Goal: Transaction & Acquisition: Purchase product/service

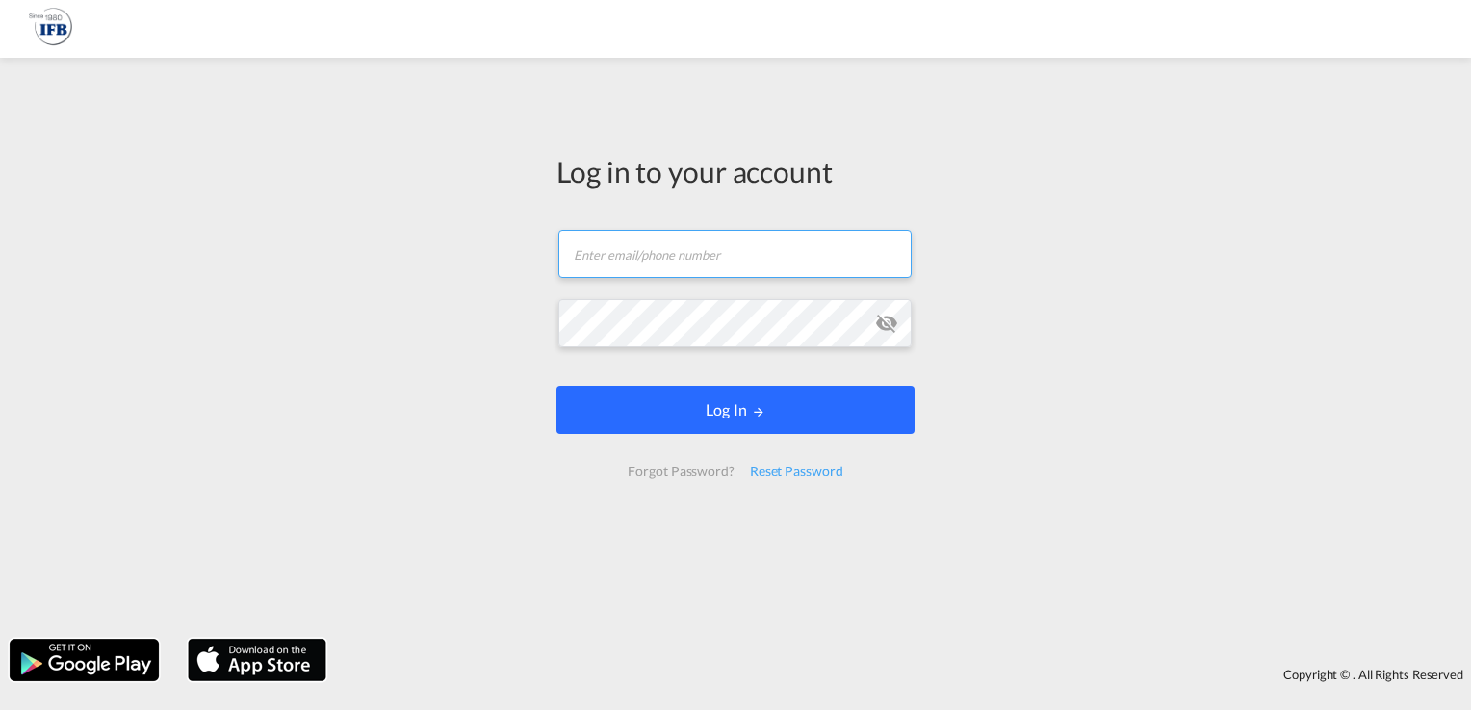
type input "[PERSON_NAME][EMAIL_ADDRESS][DOMAIN_NAME]"
click at [728, 418] on button "Log In" at bounding box center [735, 410] width 358 height 48
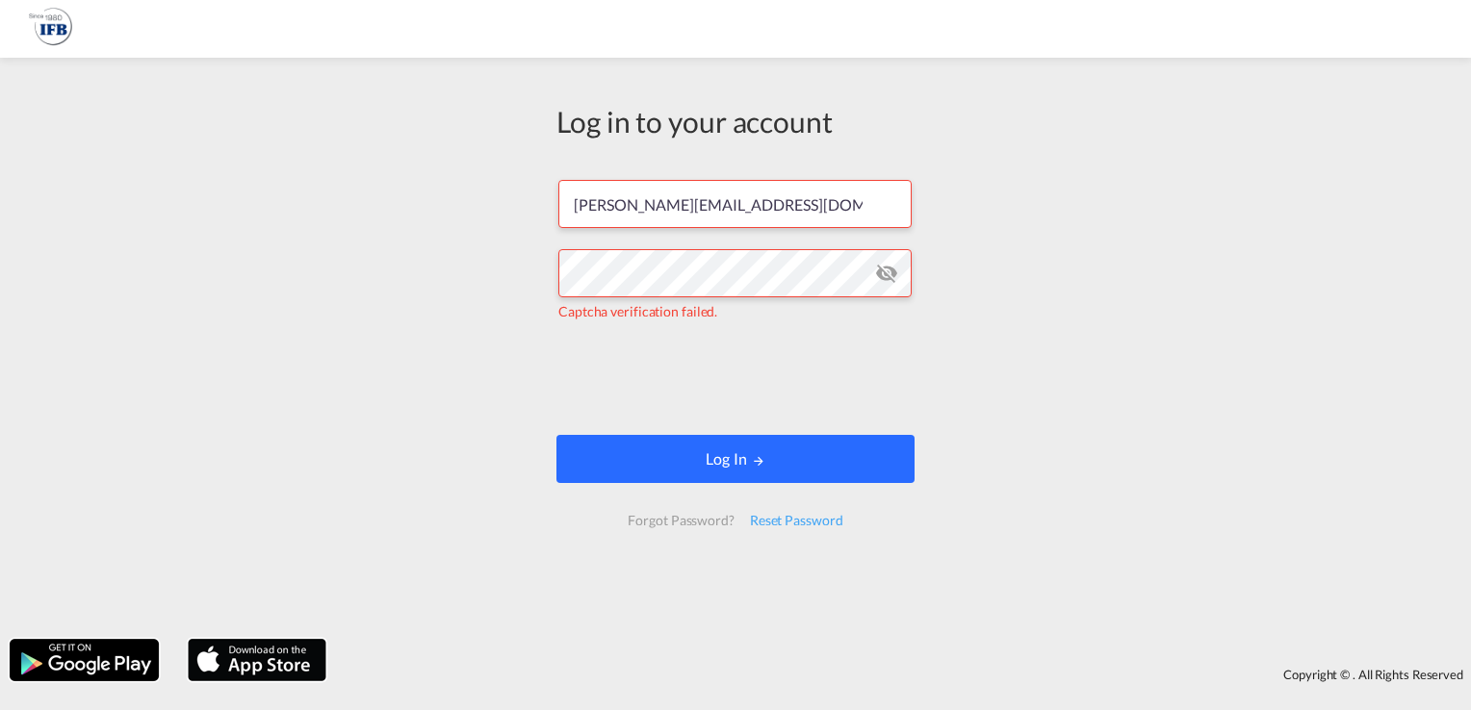
click at [656, 449] on button "Log In" at bounding box center [735, 459] width 358 height 48
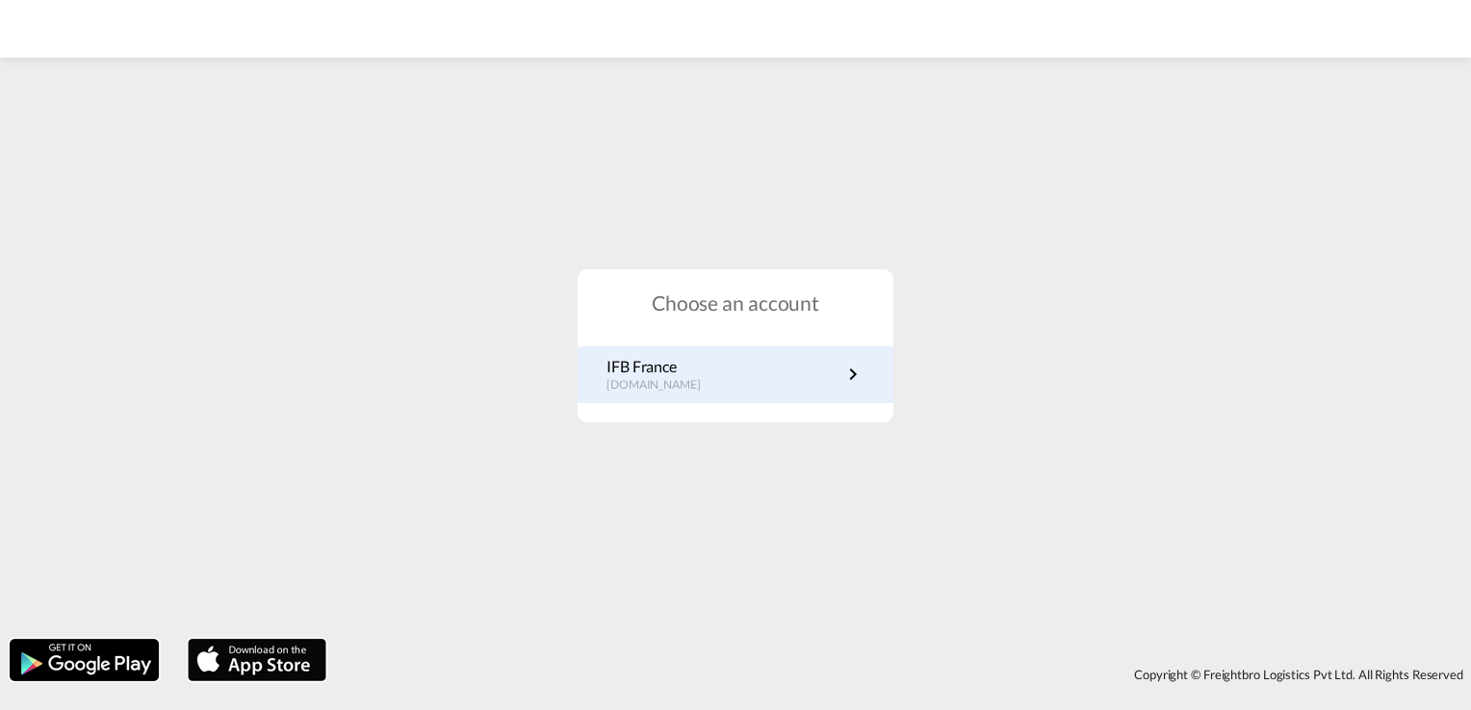
click at [745, 381] on link "IFB France [DOMAIN_NAME]" at bounding box center [735, 375] width 258 height 38
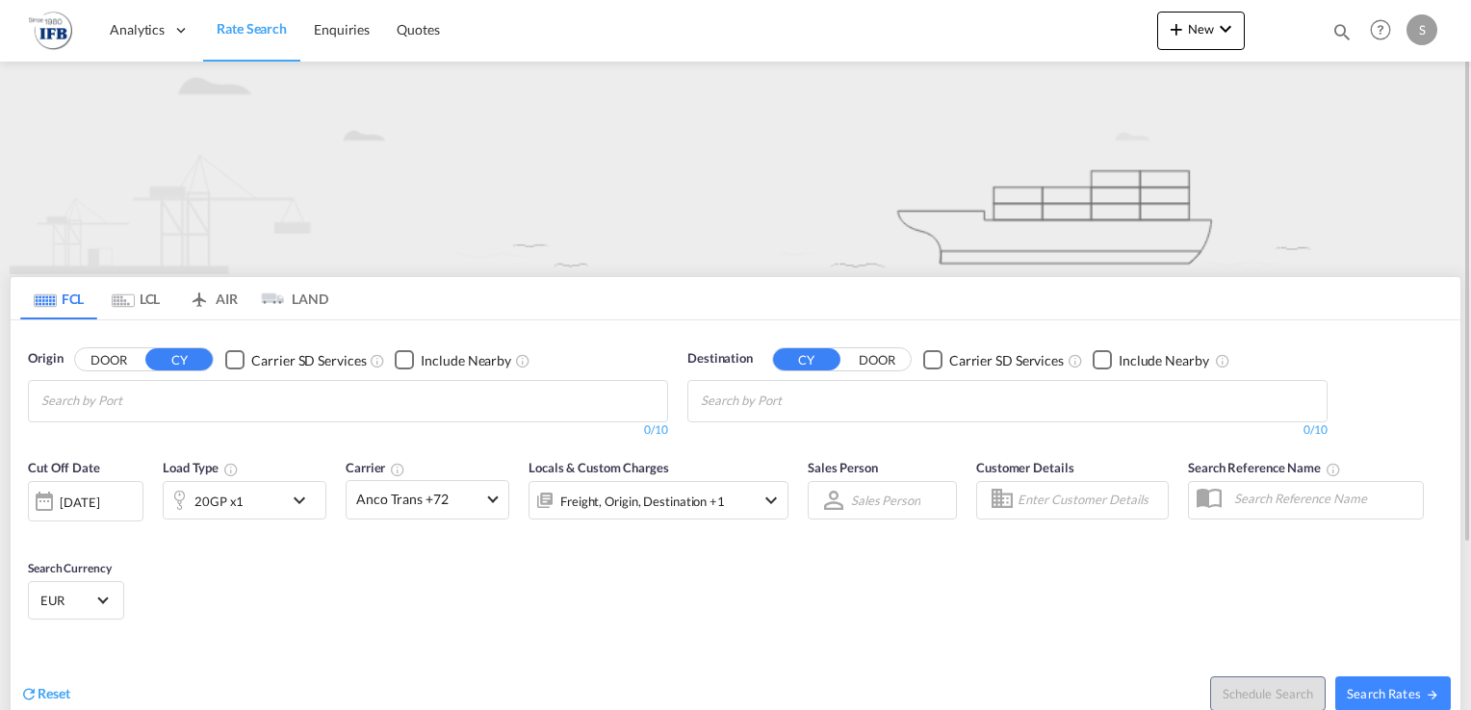
click at [196, 397] on input "Chips input." at bounding box center [132, 401] width 183 height 31
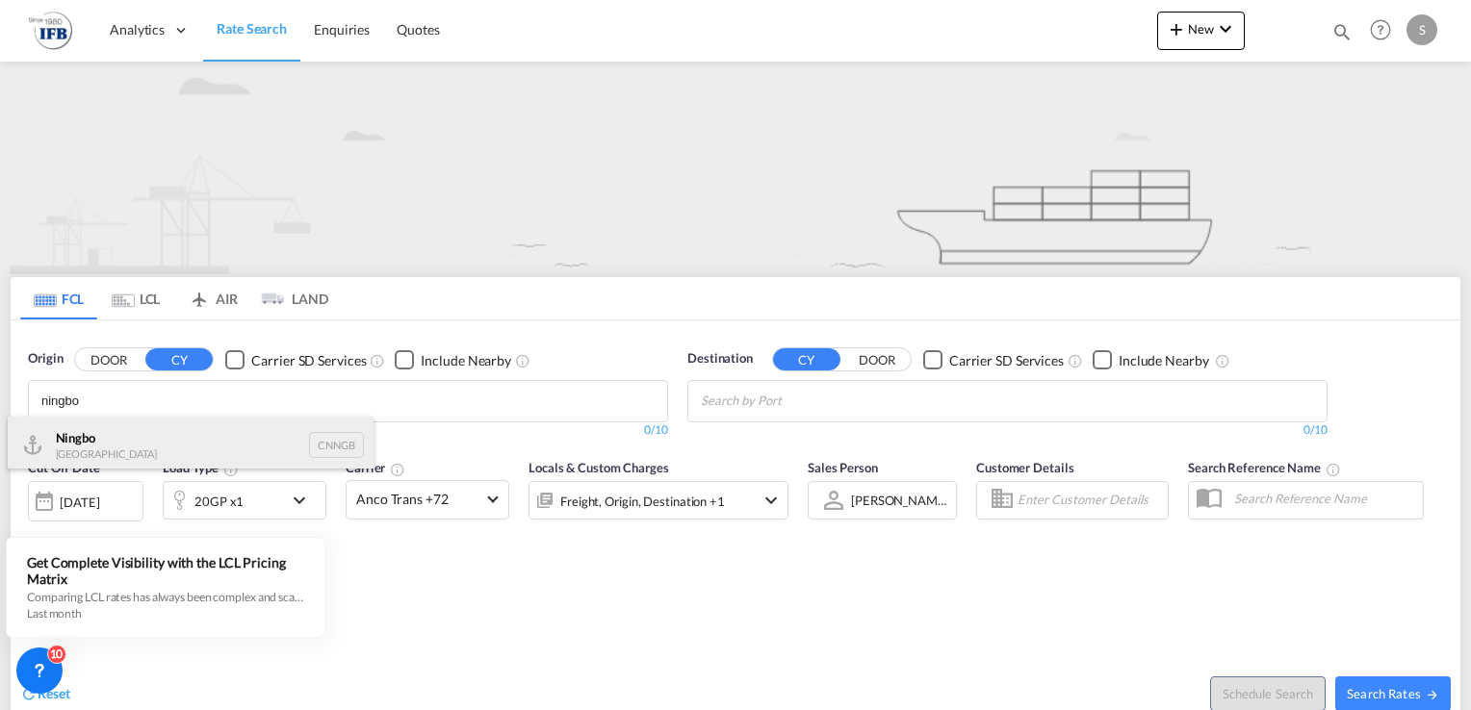
type input "ningbo"
click at [79, 445] on div "Ningbo China CNNGB" at bounding box center [191, 446] width 366 height 58
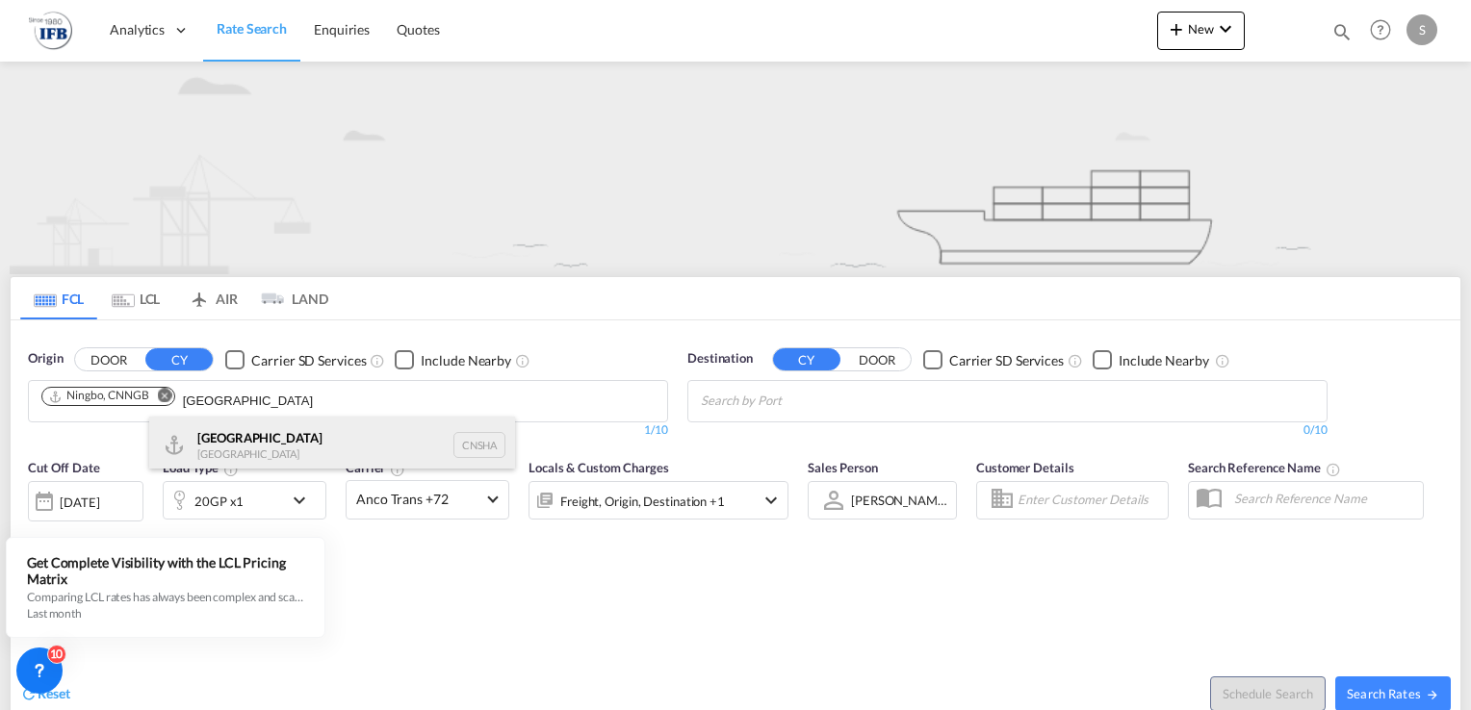
type input "[GEOGRAPHIC_DATA]"
click at [225, 446] on div "Shanghai [GEOGRAPHIC_DATA] CNSHA" at bounding box center [332, 446] width 366 height 58
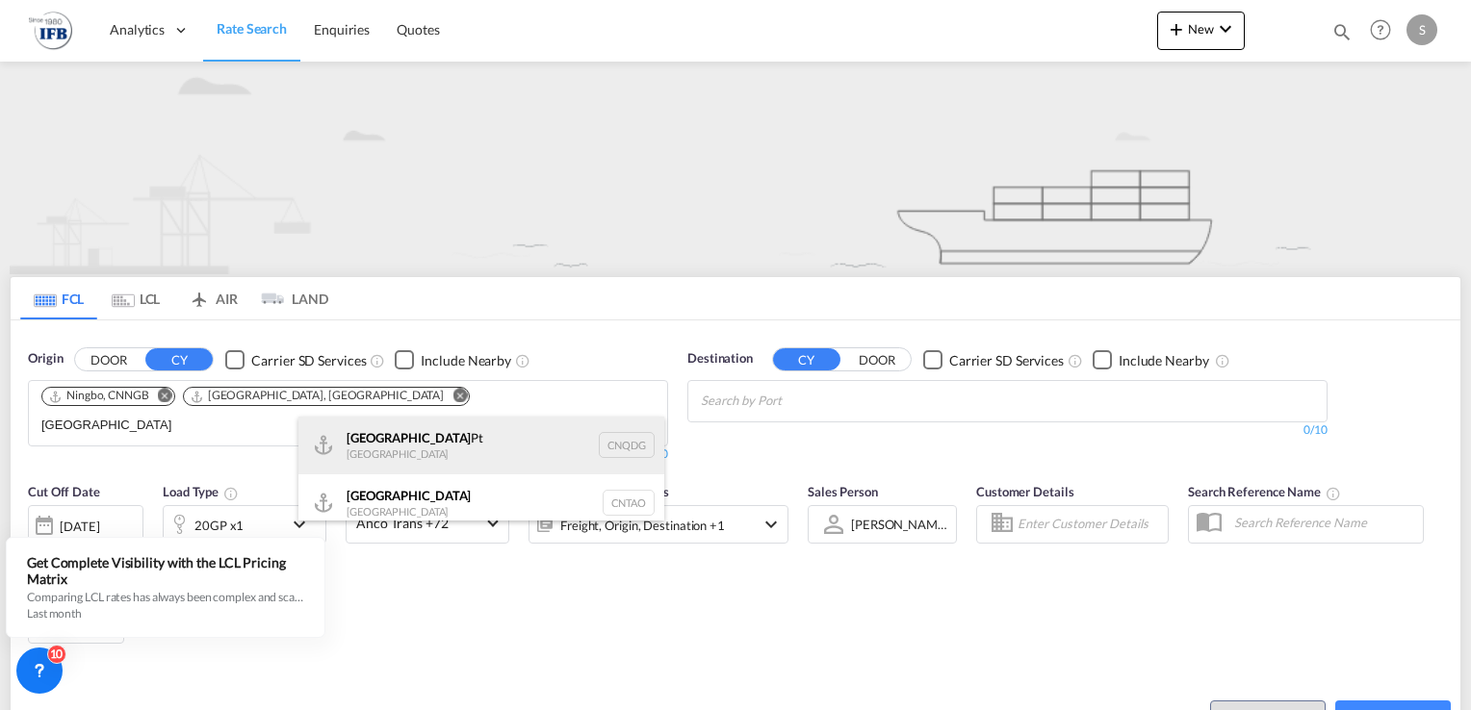
type input "[GEOGRAPHIC_DATA]"
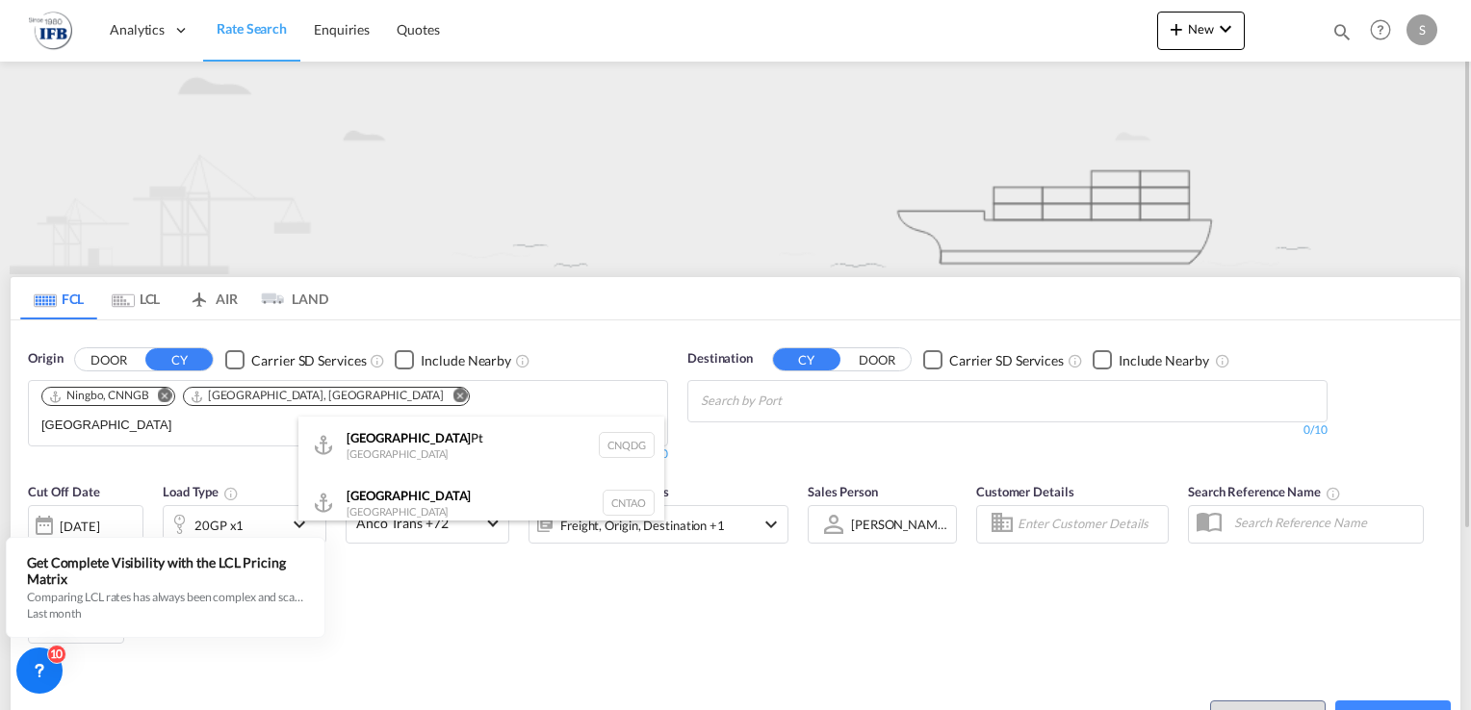
drag, startPoint x: 345, startPoint y: 442, endPoint x: 351, endPoint y: 434, distance: 10.2
click at [346, 442] on div "Qingdao Pt China CNQDG" at bounding box center [481, 446] width 366 height 58
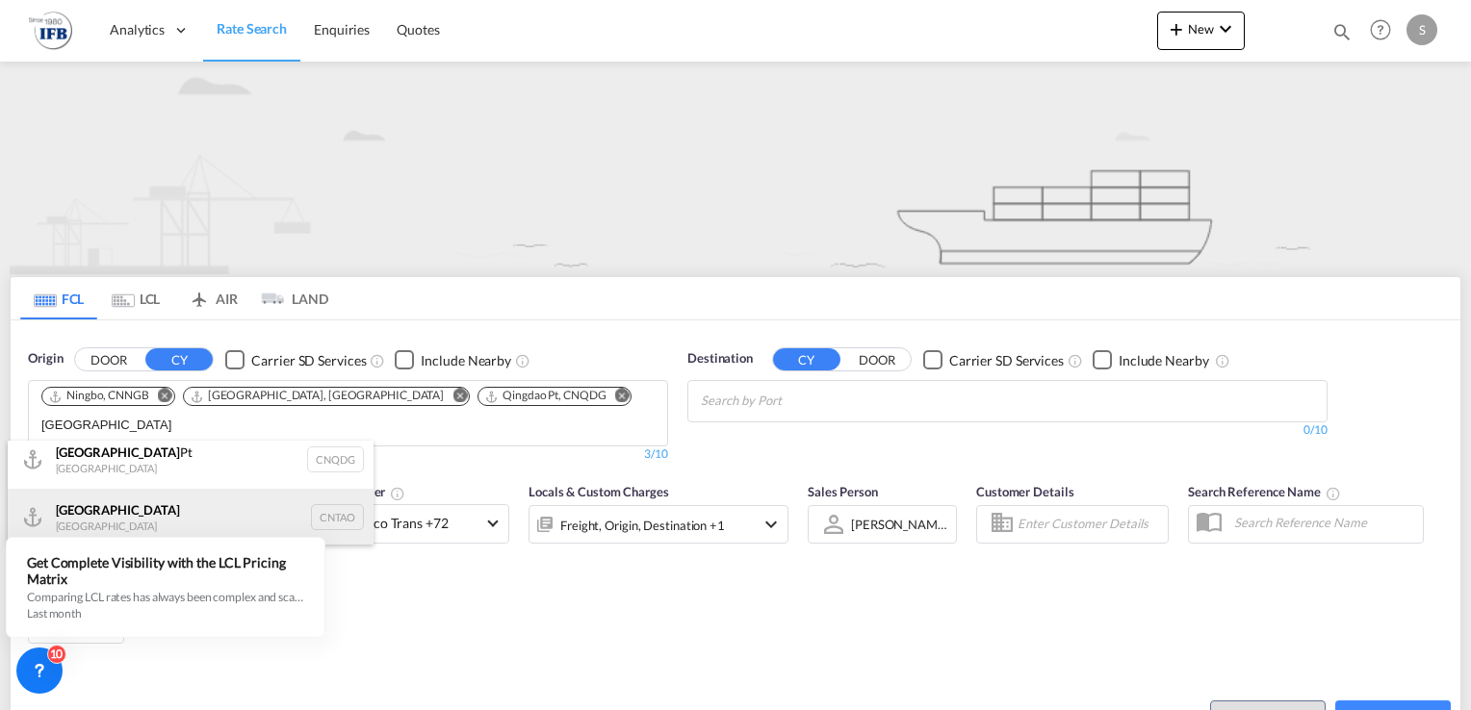
scroll to position [12, 0]
type input "[GEOGRAPHIC_DATA]"
click at [73, 504] on div "Qingdao China CNTAO" at bounding box center [191, 516] width 366 height 58
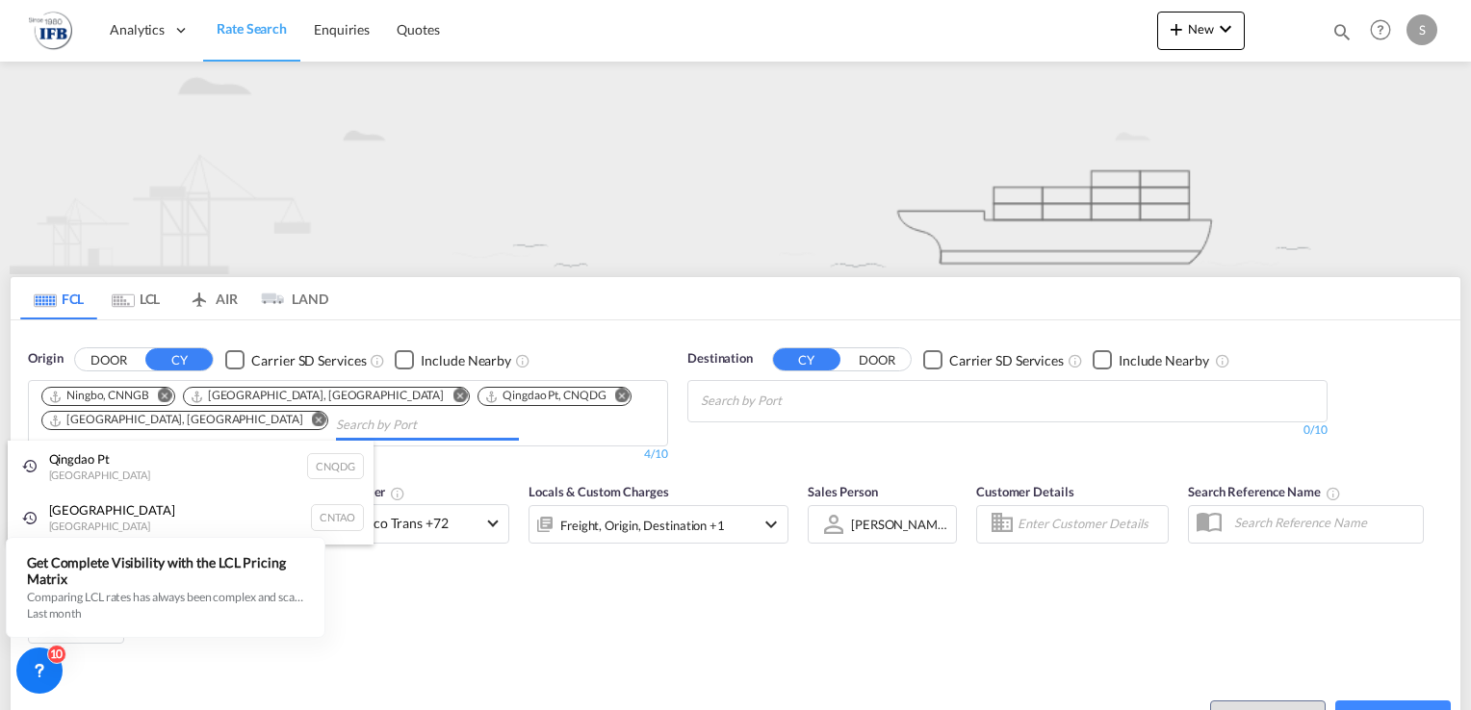
scroll to position [0, 0]
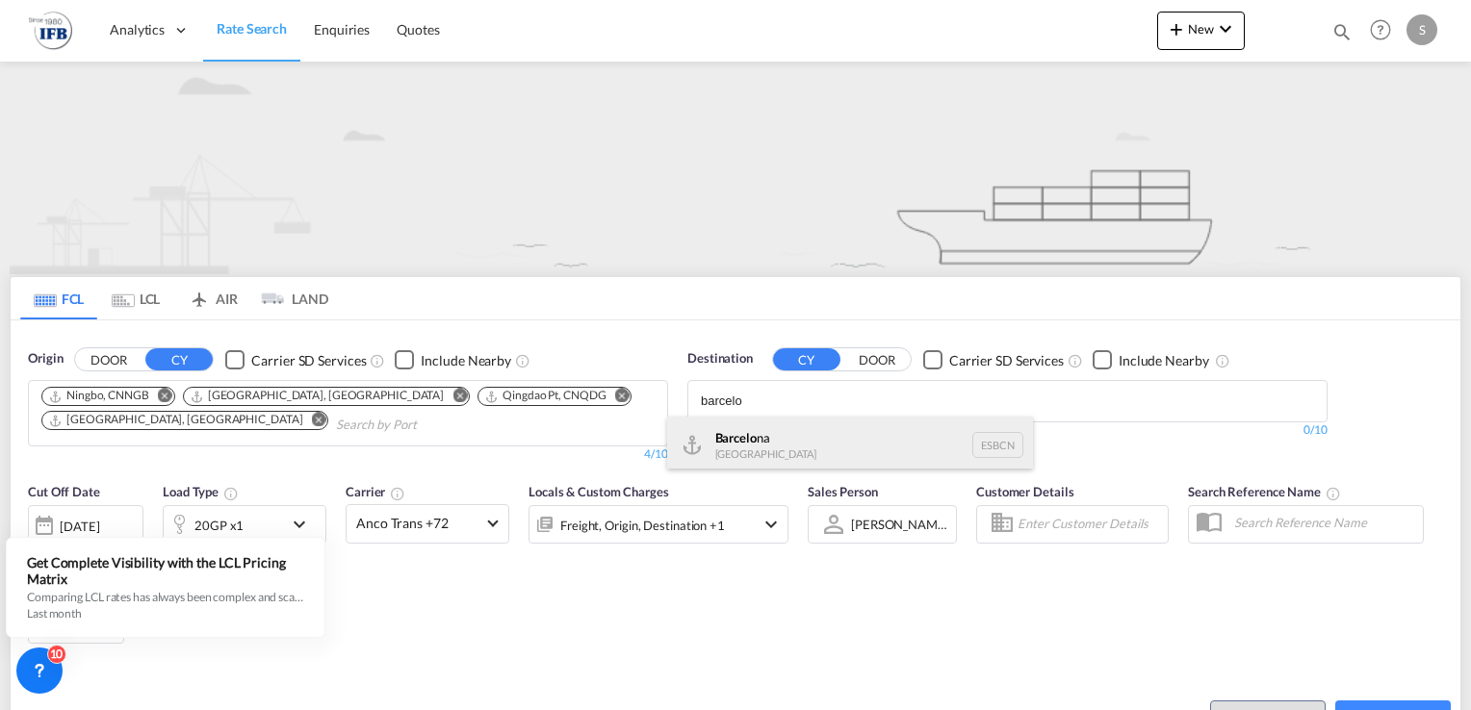
type input "barcelo"
click at [752, 441] on div "Barcelo na [GEOGRAPHIC_DATA] ESBCN" at bounding box center [850, 446] width 366 height 58
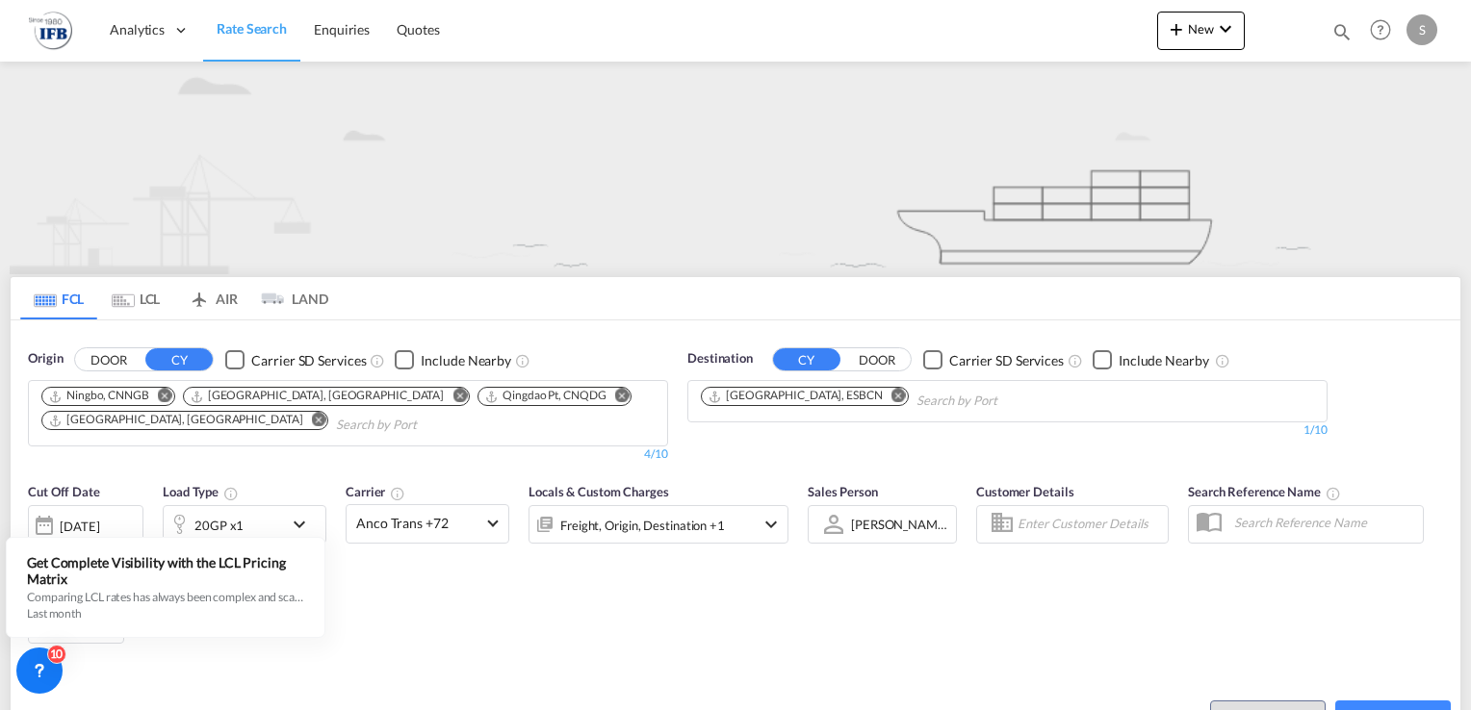
click at [293, 522] on md-icon "icon-chevron-down" at bounding box center [304, 524] width 33 height 23
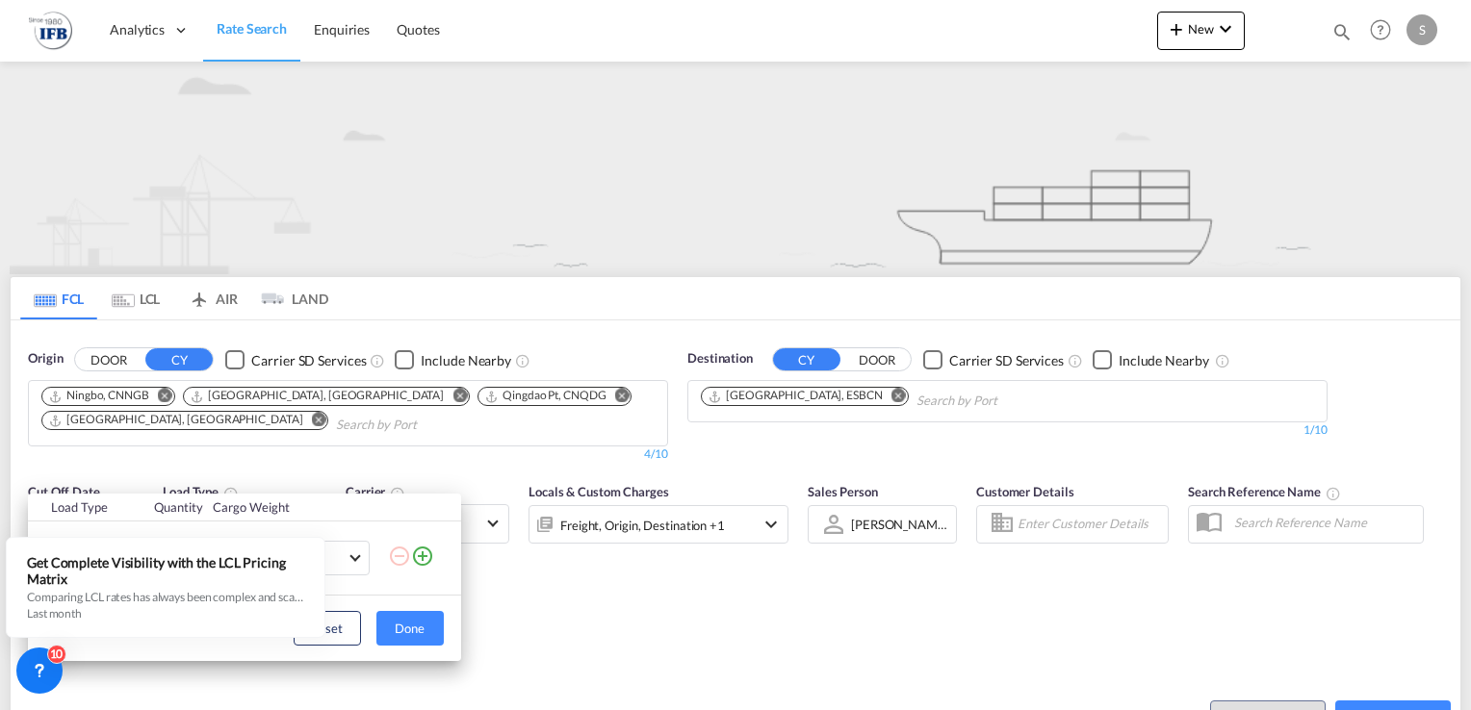
click at [686, 607] on div "Load Type Quantity Cargo Weight 20GP 20GP 40GP 40HC 45HC 20RE 40RE 40HR 20OT 40…" at bounding box center [735, 355] width 1471 height 710
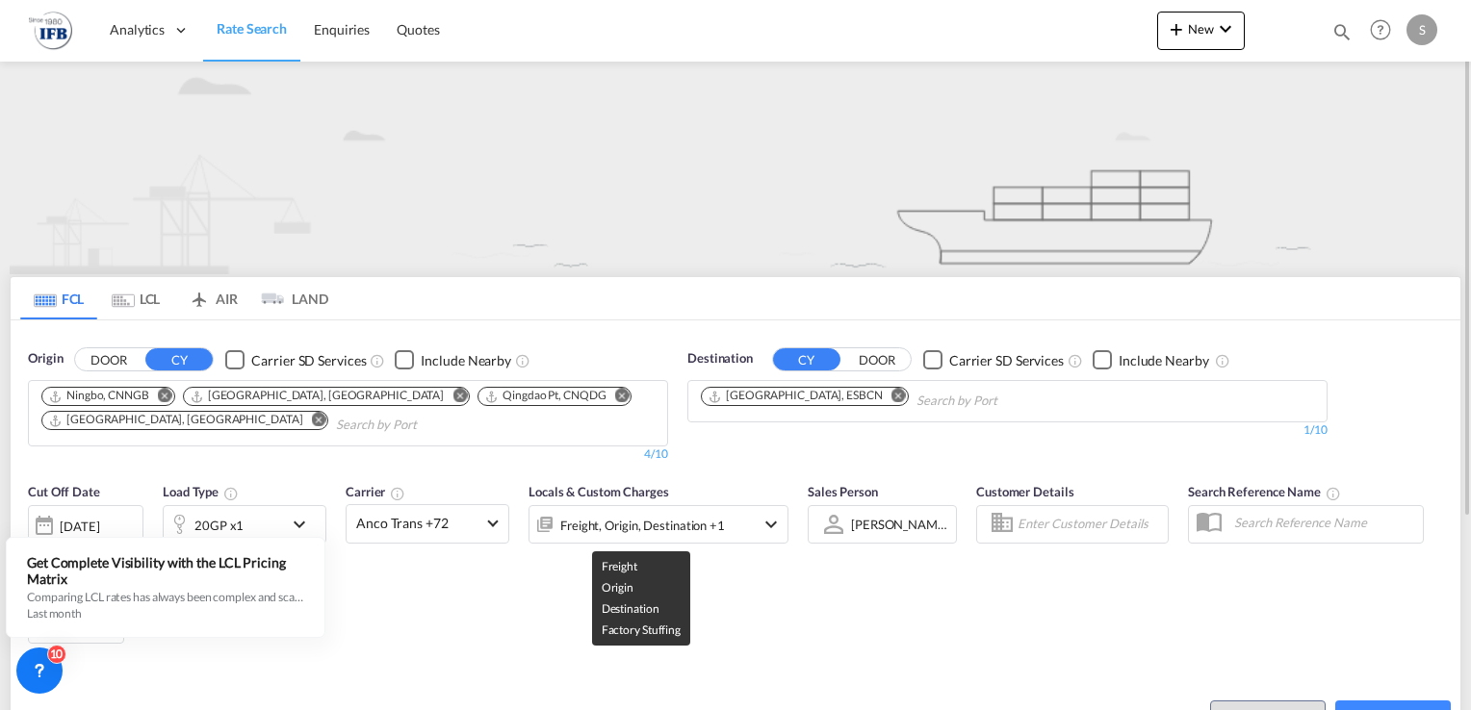
scroll to position [266, 0]
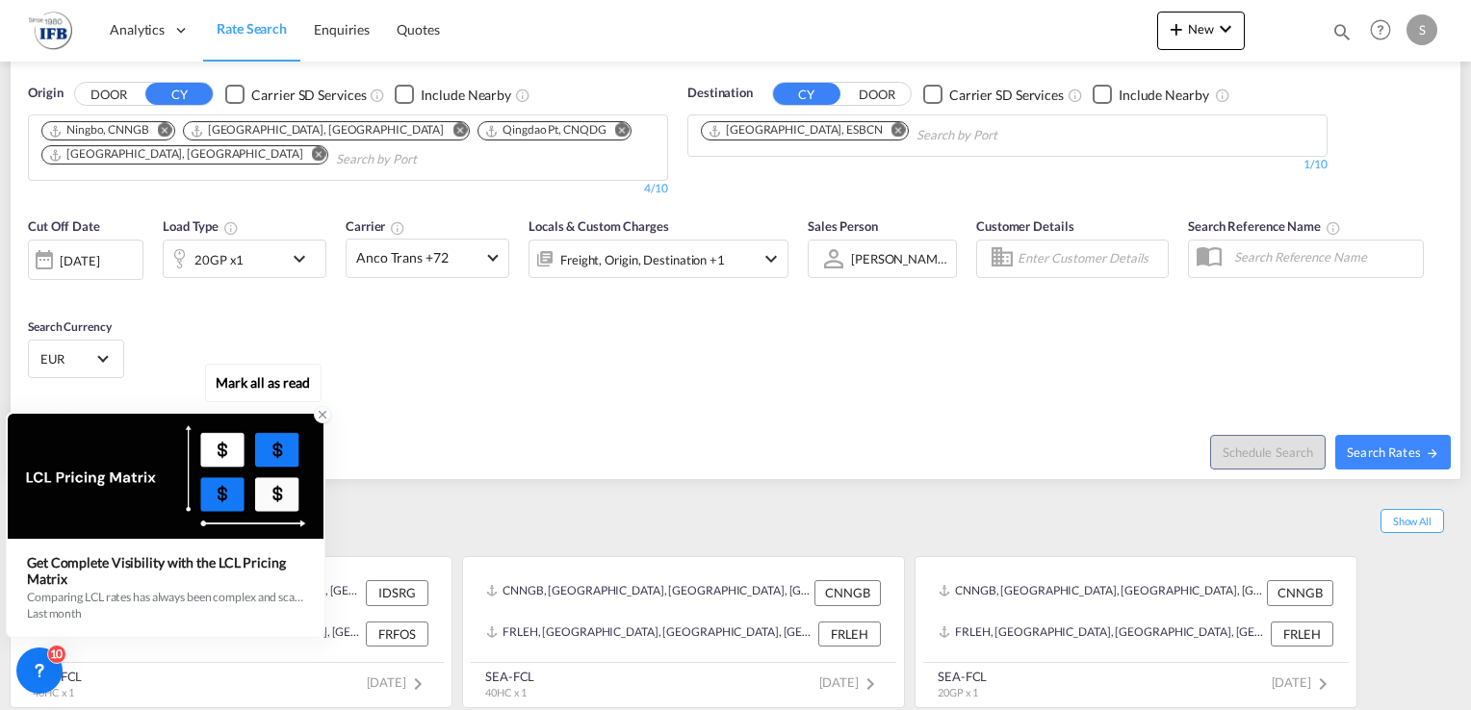
click at [322, 414] on icon at bounding box center [322, 414] width 13 height 13
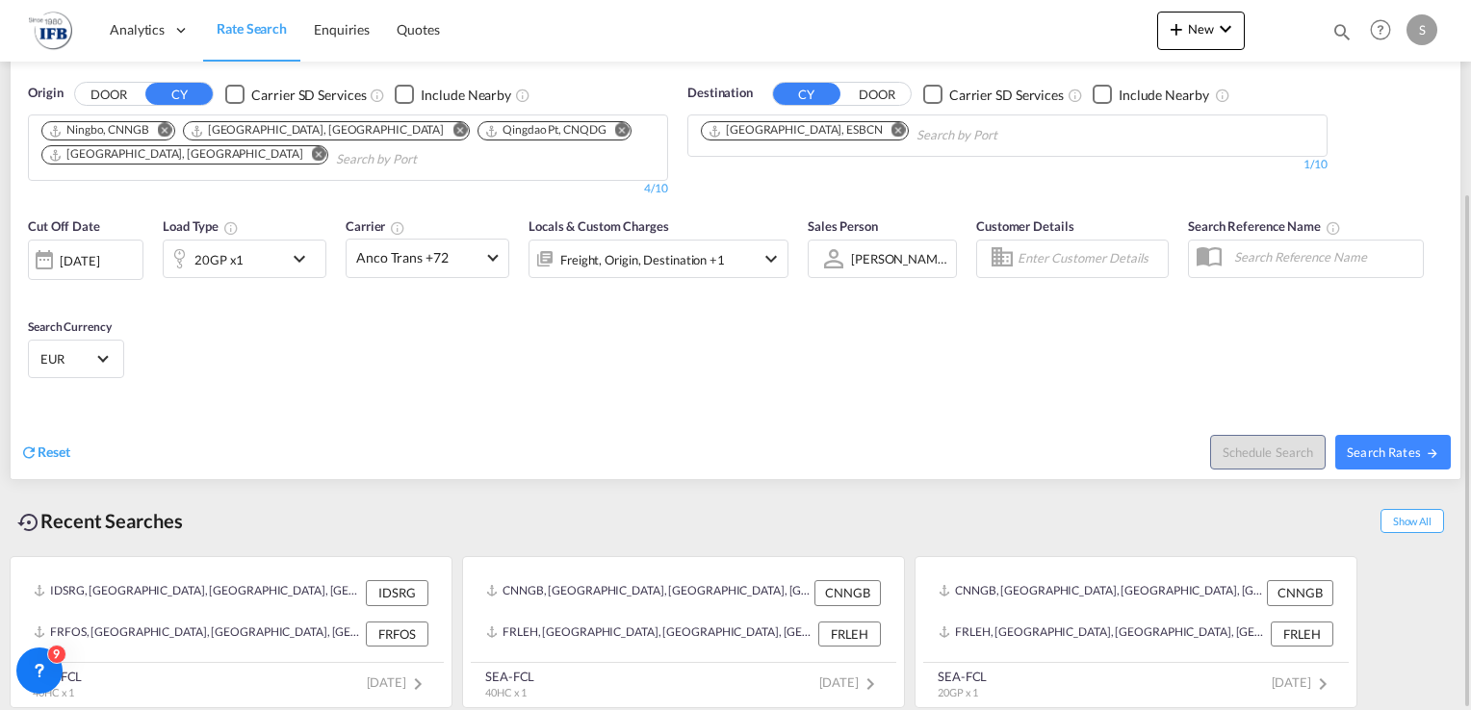
click at [275, 255] on div "20GP x1" at bounding box center [223, 259] width 119 height 39
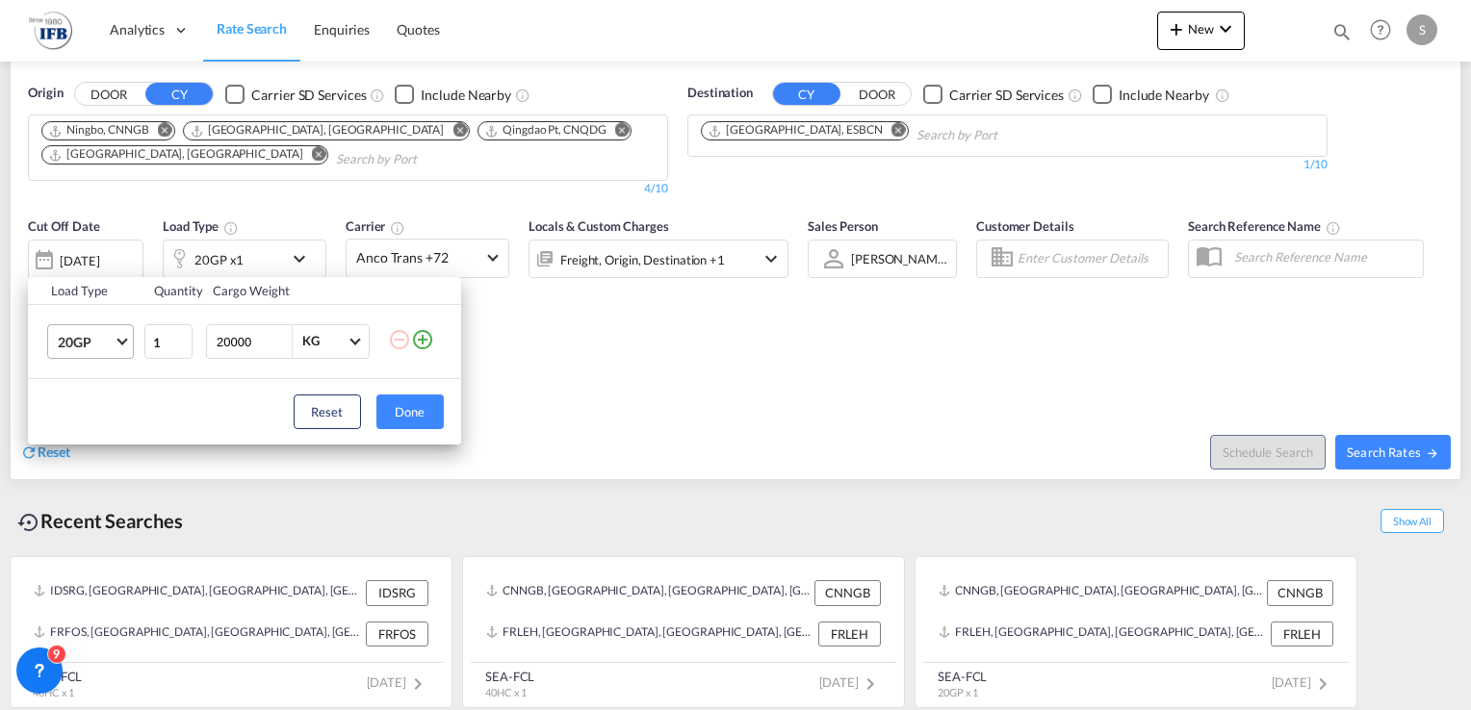
click at [127, 341] on md-select-value "20GP" at bounding box center [94, 341] width 77 height 33
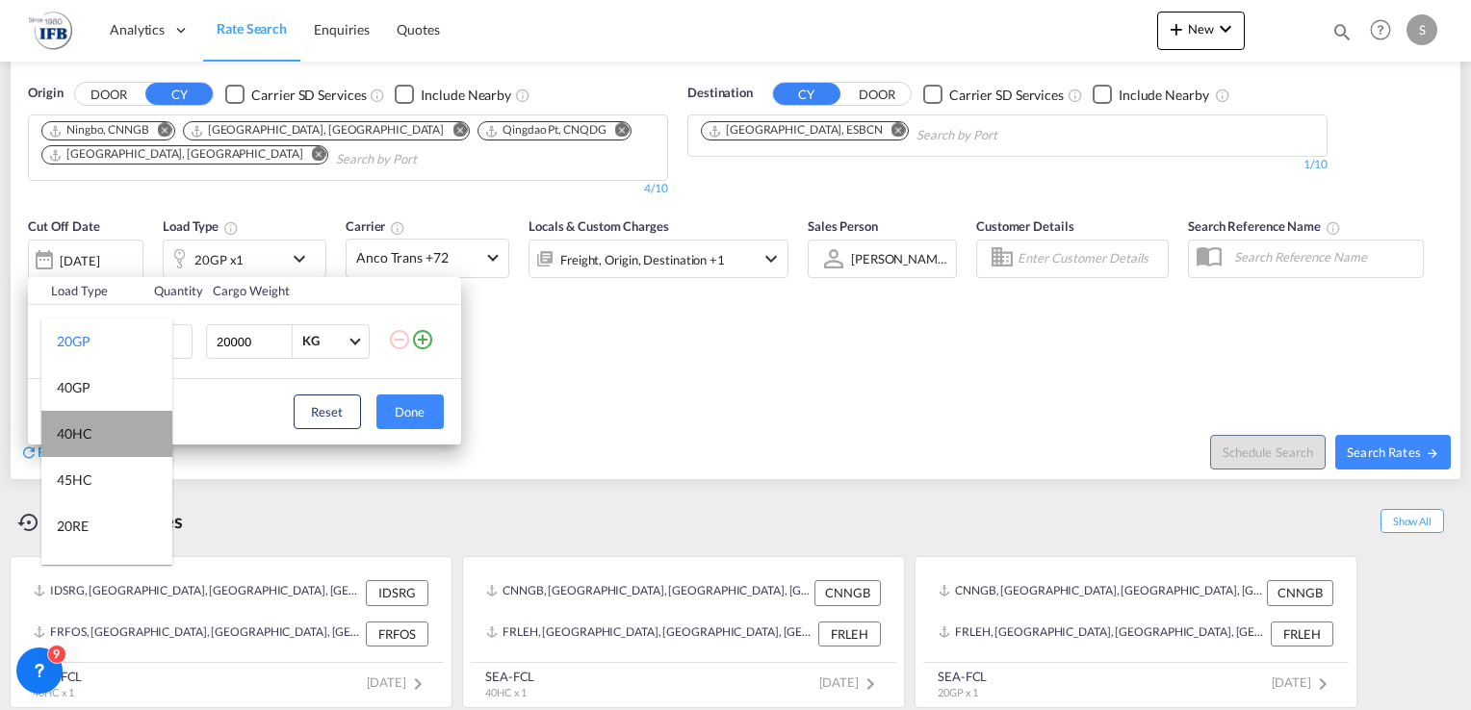
click at [112, 425] on md-option "40HC" at bounding box center [106, 434] width 131 height 46
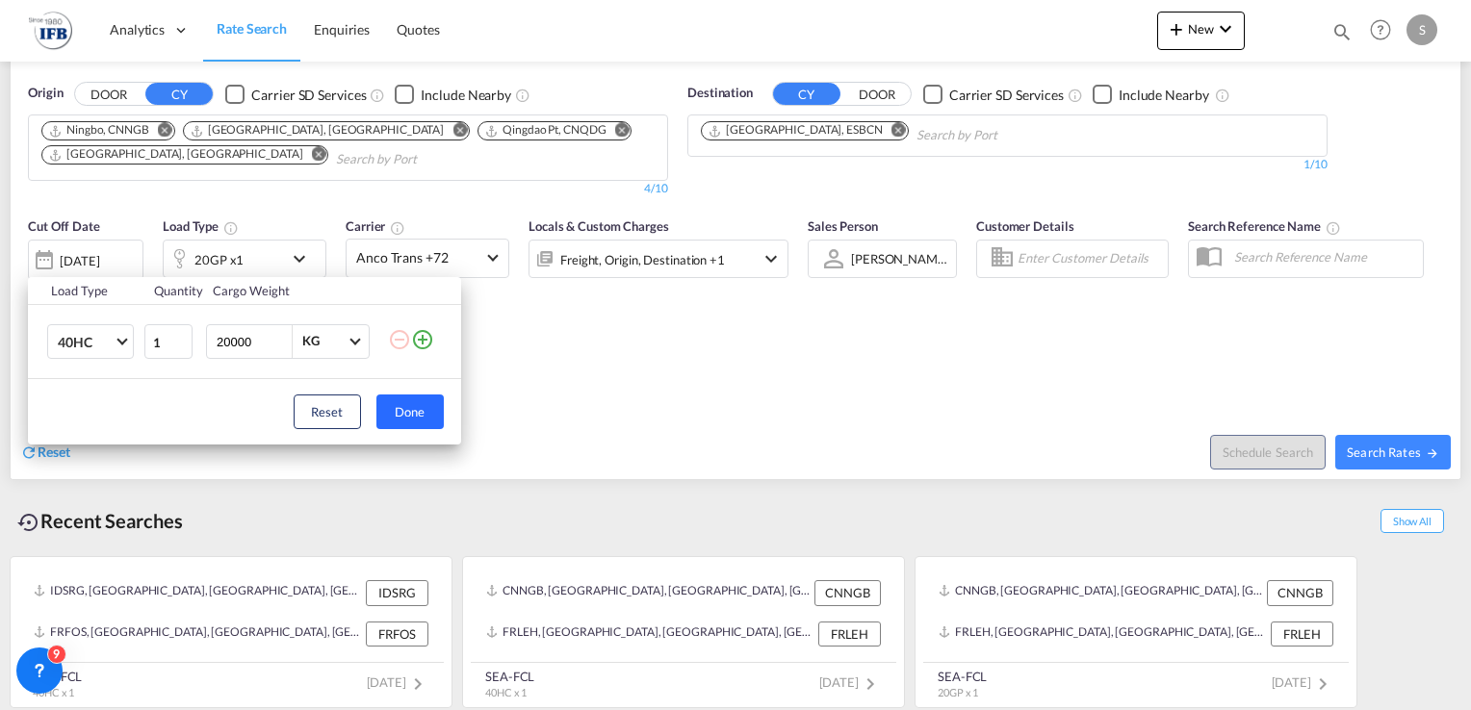
click at [404, 409] on button "Done" at bounding box center [409, 412] width 67 height 35
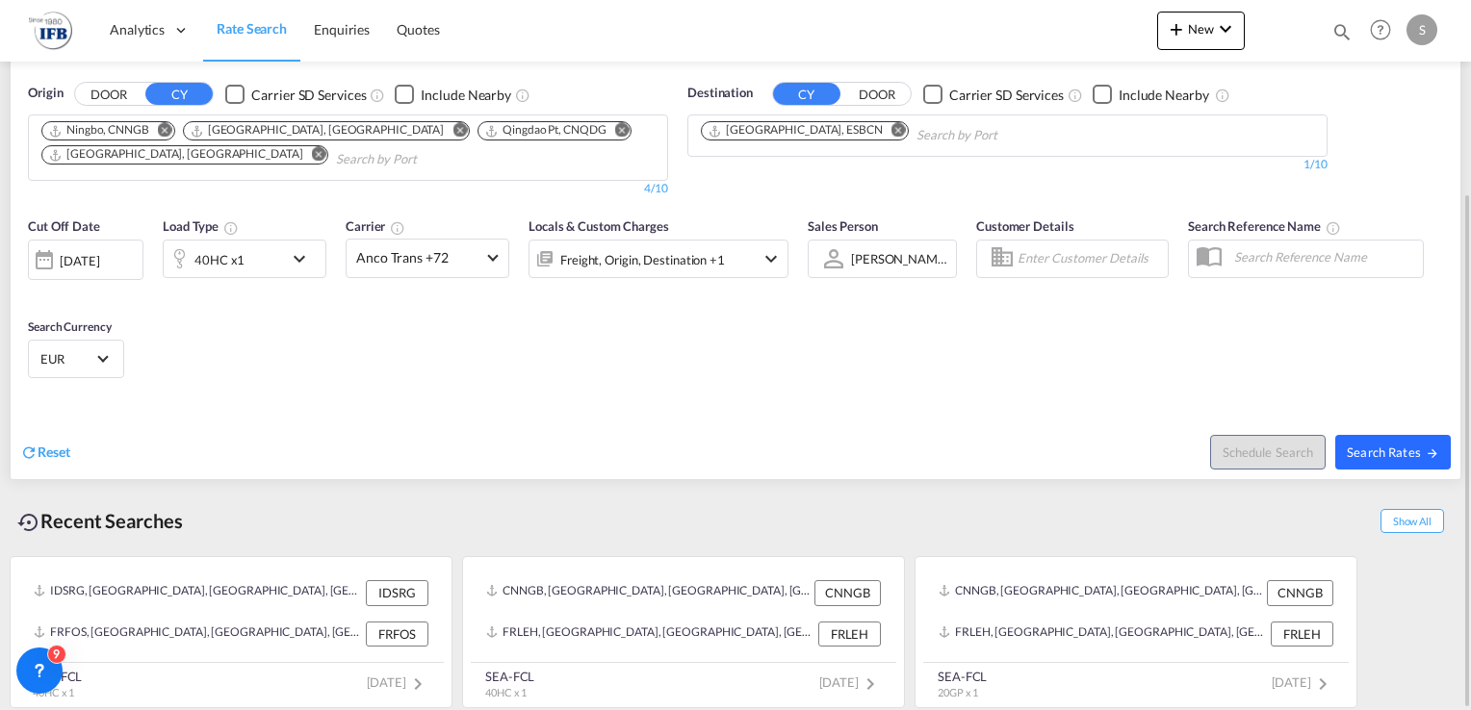
click at [1405, 445] on span "Search Rates" at bounding box center [1393, 452] width 92 height 15
type input "CNNGB,CNSHA,CNQDG,CNTAO to ESBCN / [DATE]"
